Goal: Information Seeking & Learning: Understand process/instructions

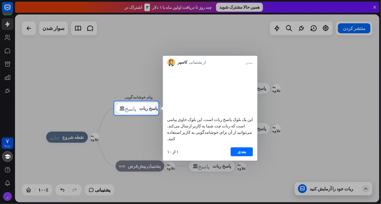
drag, startPoint x: 67, startPoint y: 1, endPoint x: 81, endPoint y: 60, distance: 60.2
click at [81, 60] on div at bounding box center [190, 50] width 381 height 101
click at [238, 152] on button "بعدی" at bounding box center [242, 151] width 22 height 9
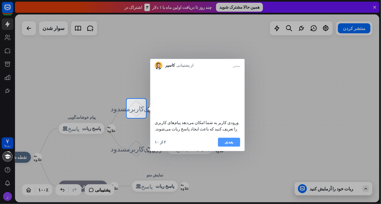
click at [229, 145] on font "بعدی" at bounding box center [228, 141] width 9 height 5
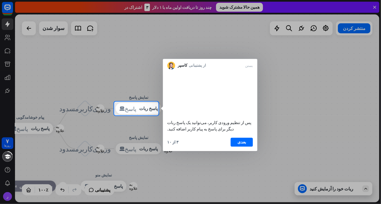
click at [230, 149] on div "۳ از ۱۰ بعدی" at bounding box center [210, 144] width 94 height 13
click at [234, 146] on button "بعدی" at bounding box center [242, 142] width 22 height 9
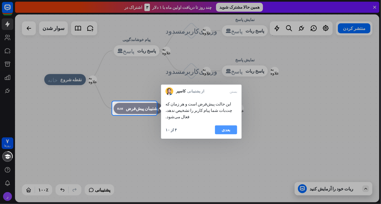
click at [225, 127] on font "بعدی" at bounding box center [226, 129] width 9 height 5
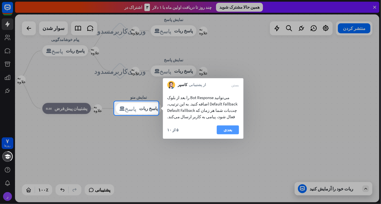
click at [231, 129] on button "بعدی" at bounding box center [228, 129] width 22 height 9
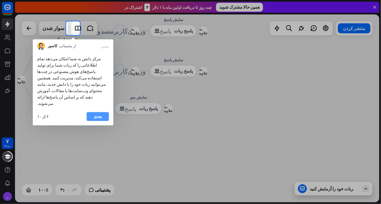
click at [92, 112] on button "بعدی" at bounding box center [98, 116] width 22 height 9
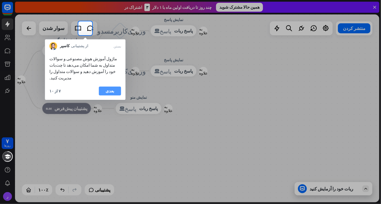
click at [106, 88] on font "بعدی" at bounding box center [109, 90] width 9 height 5
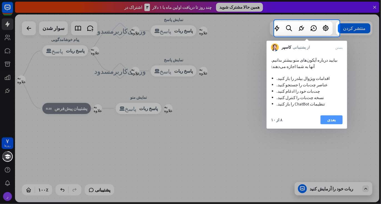
click at [336, 119] on button "بعدی" at bounding box center [331, 119] width 22 height 9
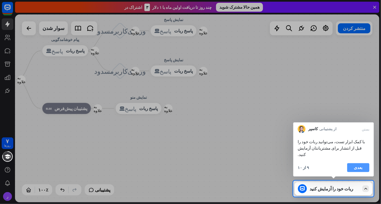
click at [353, 165] on button "بعدی" at bounding box center [358, 167] width 22 height 9
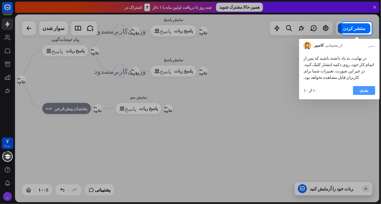
click at [364, 88] on font "بعدی" at bounding box center [364, 90] width 9 height 5
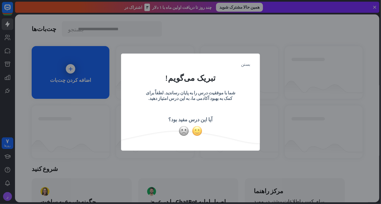
click at [198, 131] on img at bounding box center [197, 131] width 11 height 11
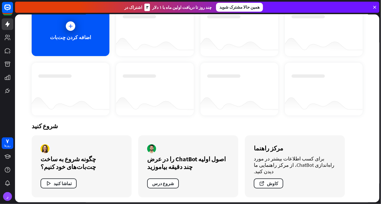
scroll to position [43, 0]
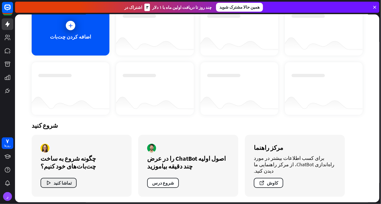
click at [51, 181] on icon "button" at bounding box center [48, 183] width 6 height 6
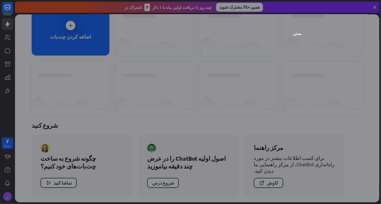
click at [294, 29] on div "بستن" at bounding box center [190, 102] width 381 height 204
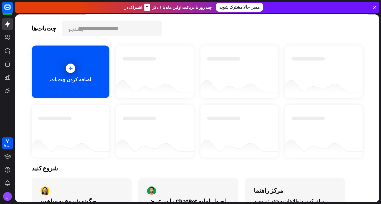
scroll to position [0, 0]
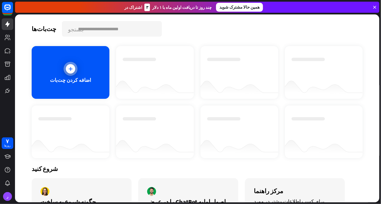
click at [70, 68] on icon at bounding box center [71, 69] width 6 height 6
